Goal: Information Seeking & Learning: Understand process/instructions

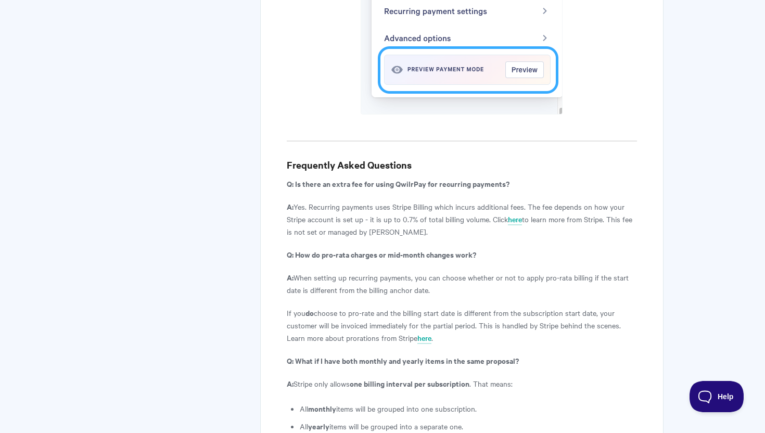
scroll to position [3346, 0]
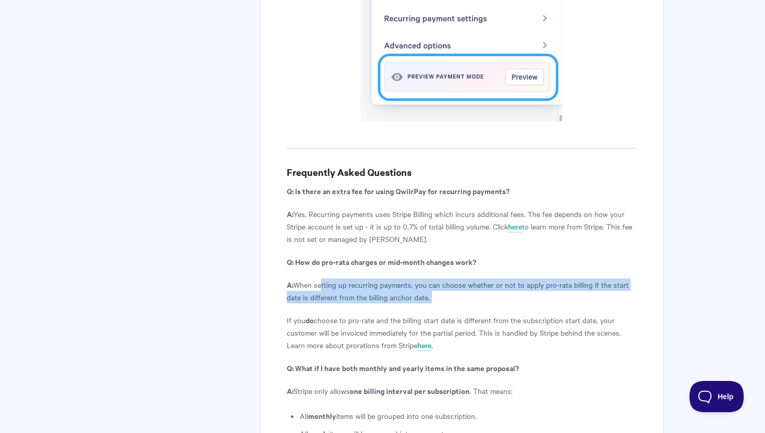
drag, startPoint x: 319, startPoint y: 241, endPoint x: 436, endPoint y: 271, distance: 120.4
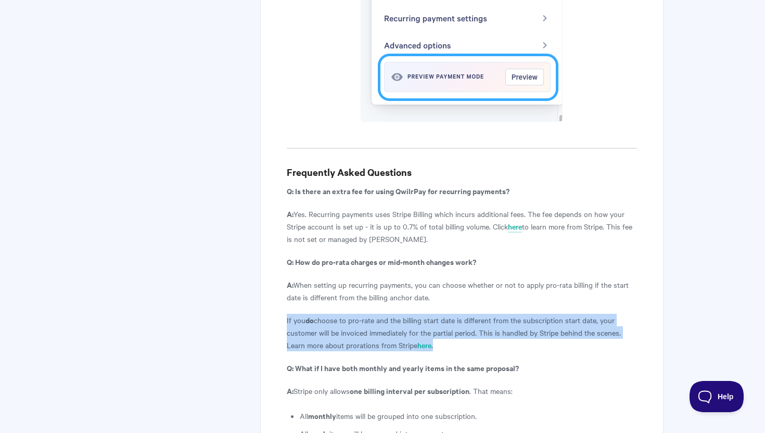
drag, startPoint x: 416, startPoint y: 271, endPoint x: 483, endPoint y: 314, distance: 80.0
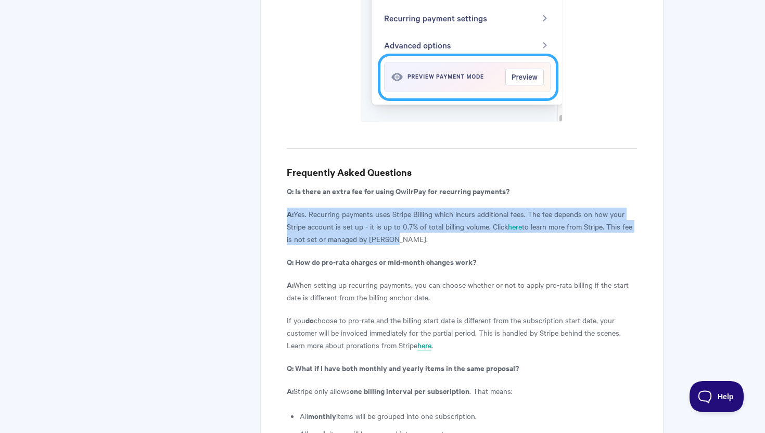
drag, startPoint x: 320, startPoint y: 163, endPoint x: 390, endPoint y: 197, distance: 77.7
click at [398, 208] on p "A: Yes. Recurring payments uses Stripe Billing which incurs additional fees. Th…" at bounding box center [462, 226] width 350 height 37
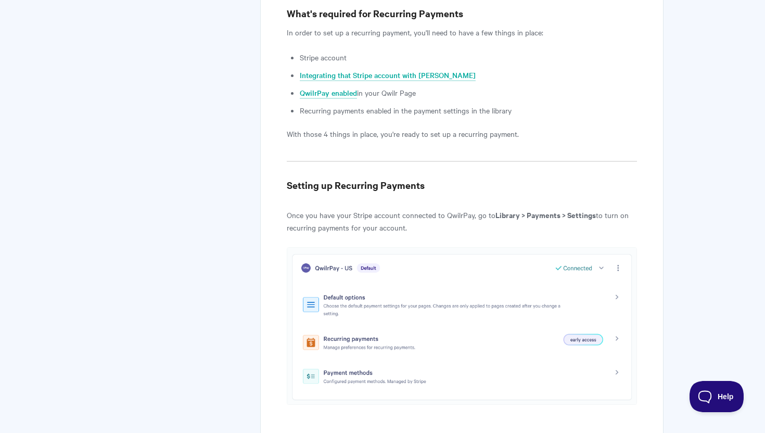
scroll to position [0, 0]
